Goal: Task Accomplishment & Management: Use online tool/utility

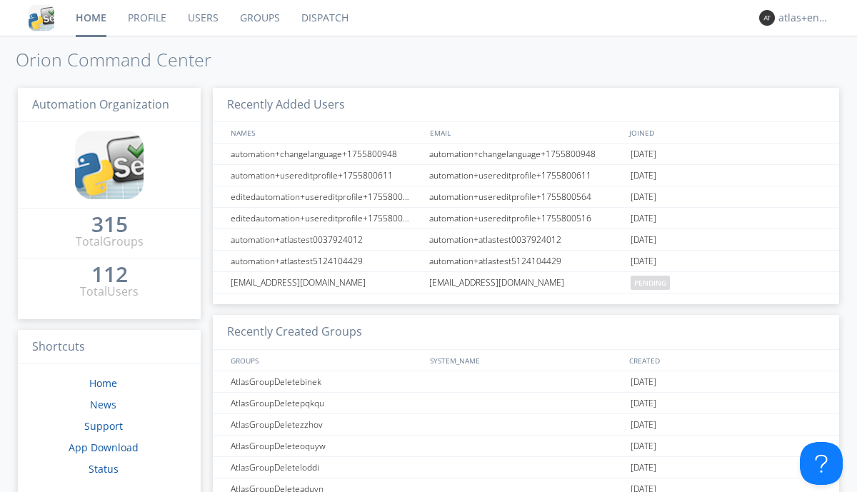
click at [324, 18] on link "Dispatch" at bounding box center [325, 18] width 69 height 36
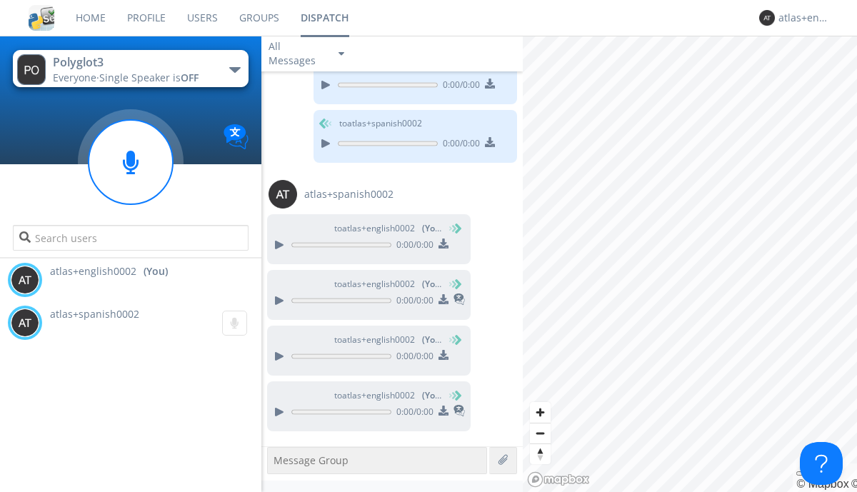
scroll to position [699, 0]
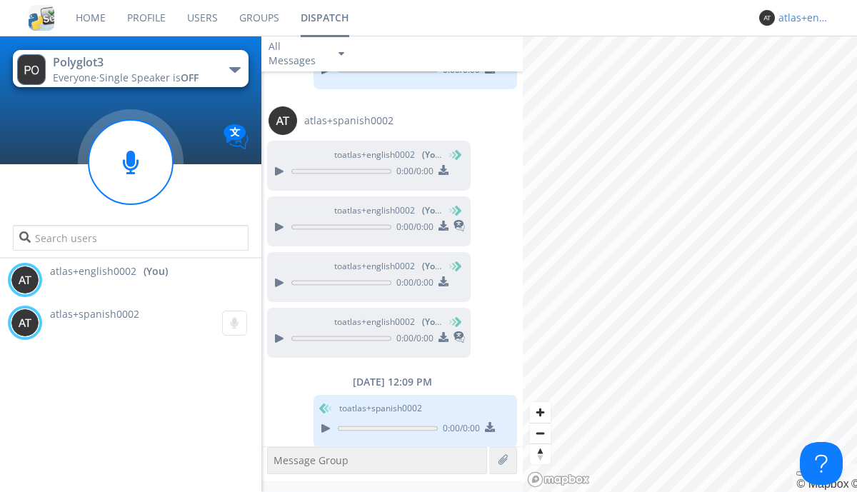
click at [801, 18] on div "atlas+english0002" at bounding box center [806, 18] width 54 height 14
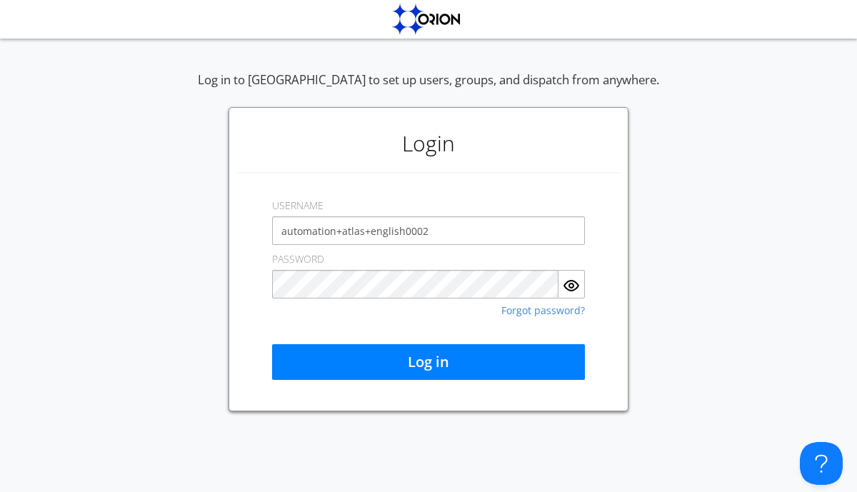
type input "automation+atlas+english0002"
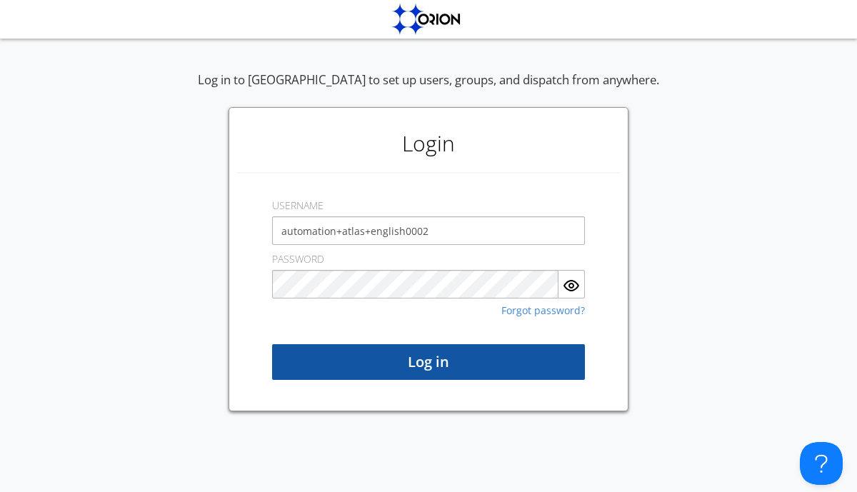
click at [429, 362] on button "Log in" at bounding box center [428, 362] width 313 height 36
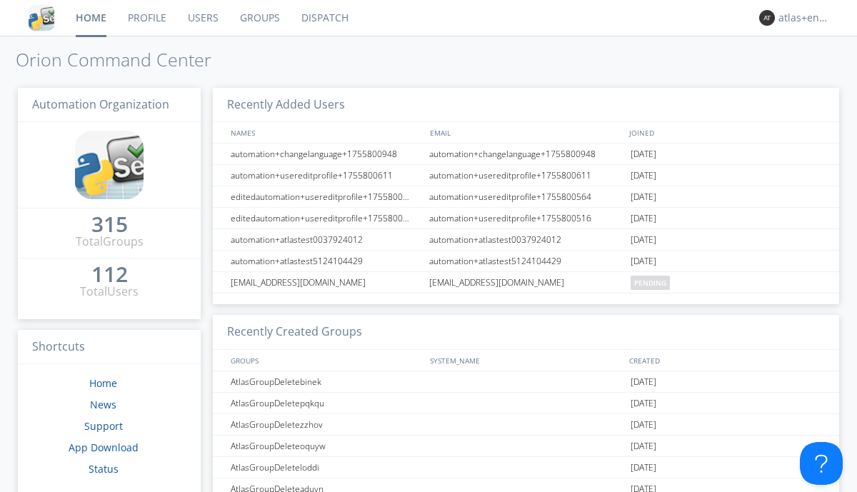
click at [324, 18] on link "Dispatch" at bounding box center [325, 18] width 69 height 36
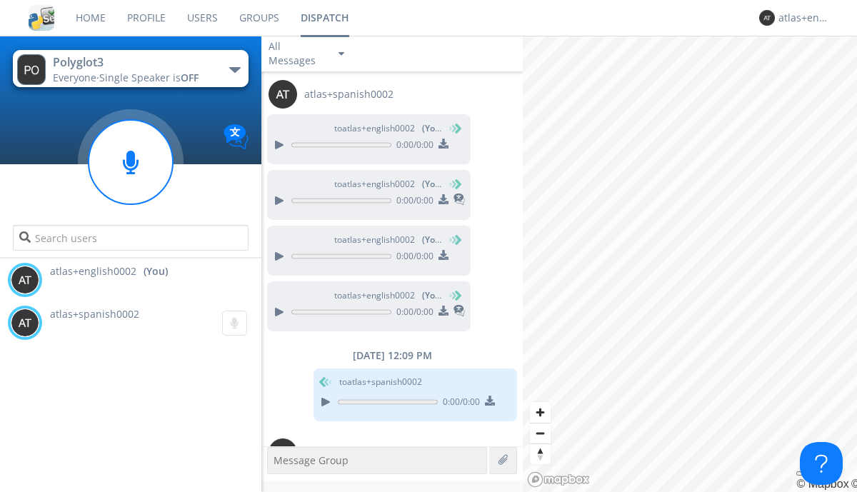
scroll to position [801, 0]
